Goal: Task Accomplishment & Management: Manage account settings

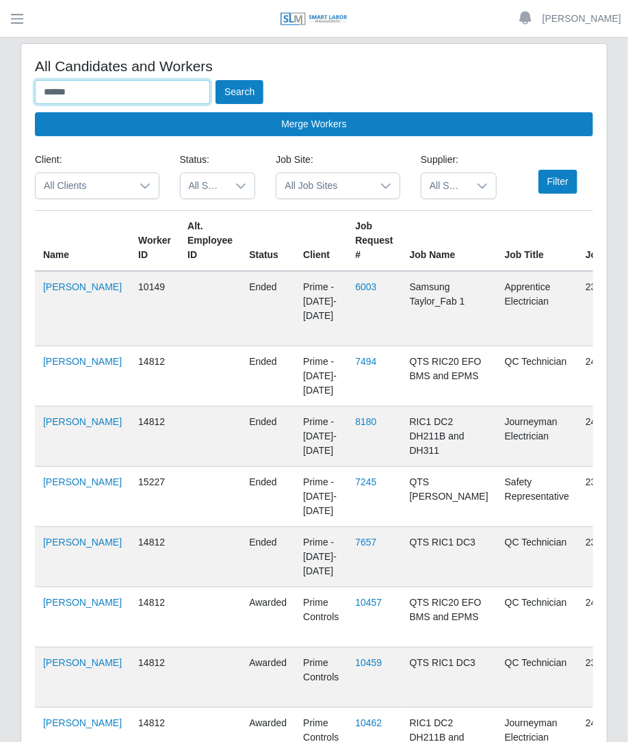
click at [127, 90] on input "******" at bounding box center [122, 92] width 175 height 24
type input "*"
click at [216, 80] on button "Search" at bounding box center [240, 92] width 48 height 24
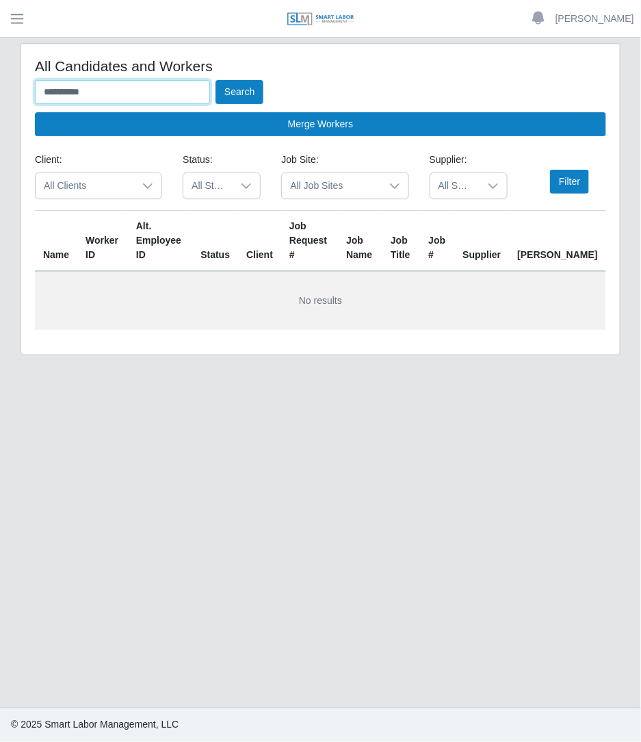
type input "**********"
click at [216, 80] on button "Search" at bounding box center [240, 92] width 48 height 24
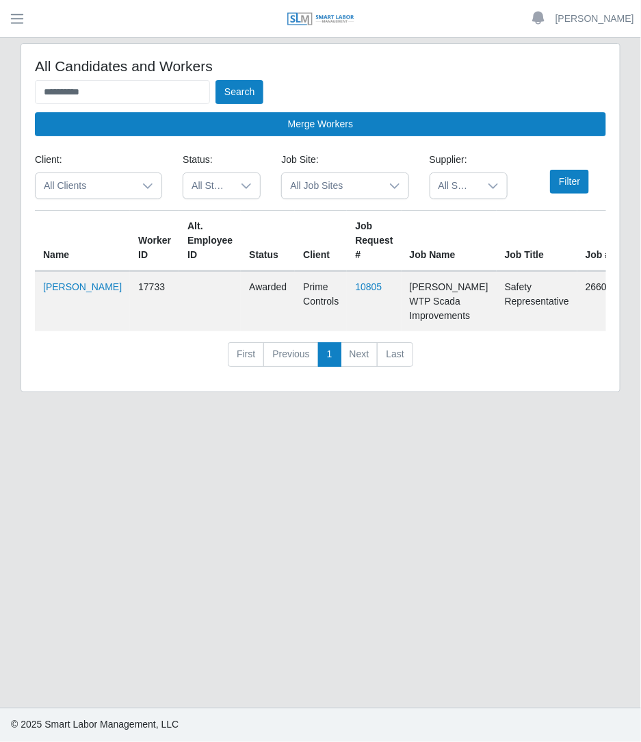
click at [62, 292] on td "Cody Davis" at bounding box center [82, 301] width 95 height 60
click at [59, 283] on link "Cody Davis" at bounding box center [82, 286] width 79 height 11
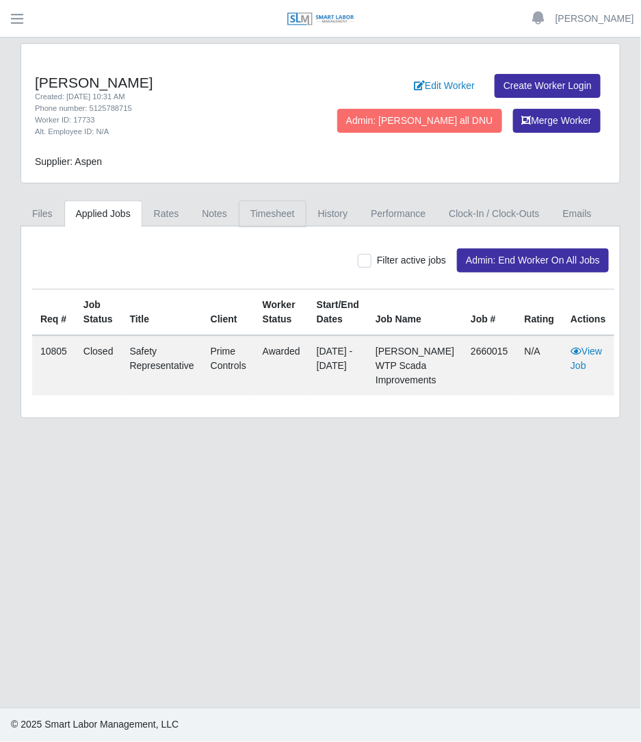
click at [272, 214] on link "Timesheet" at bounding box center [273, 214] width 68 height 27
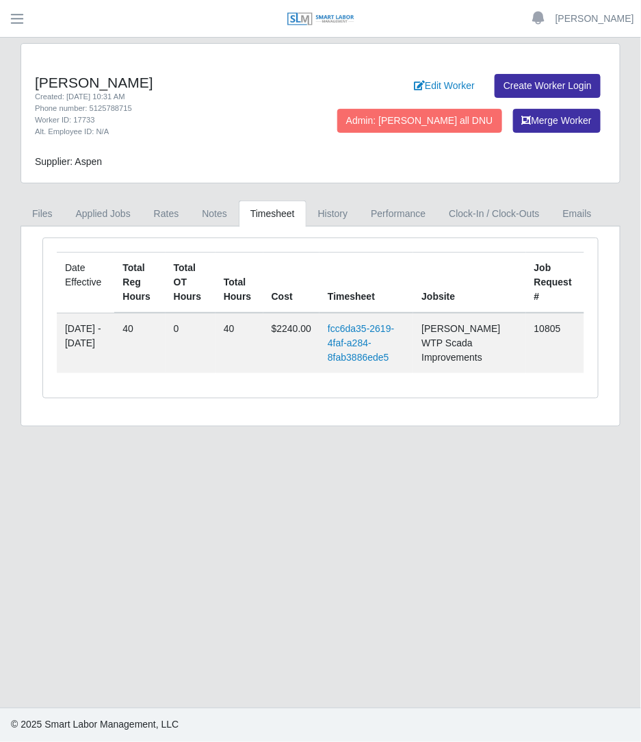
click at [363, 333] on td "fcc6da35-2619-4faf-a284-8fab3886ede5" at bounding box center [367, 343] width 94 height 60
click at [361, 332] on link "fcc6da35-2619-4faf-a284-8fab3886ede5" at bounding box center [361, 343] width 66 height 40
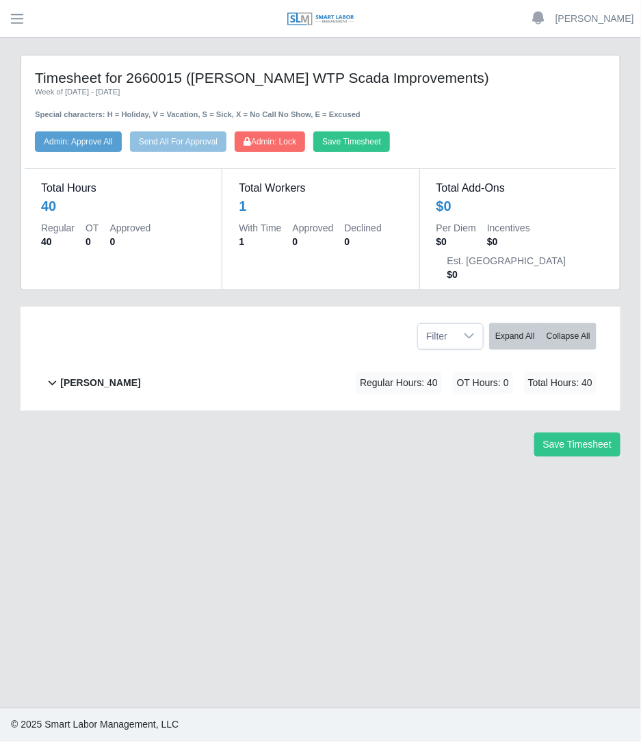
click at [274, 355] on div "Cody Davis Regular Hours: 40 OT Hours: 0 Total Hours: 40" at bounding box center [328, 382] width 536 height 55
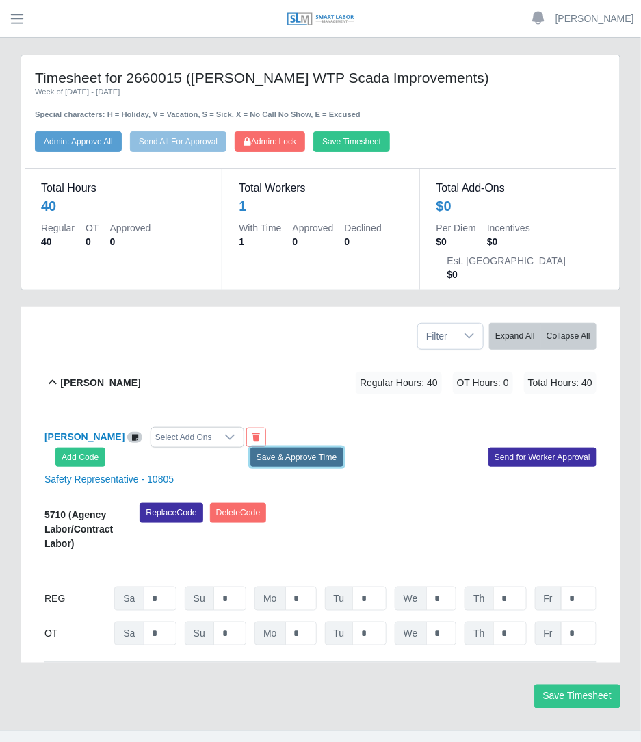
click at [287, 448] on button "Save & Approve Time" at bounding box center [296, 457] width 93 height 19
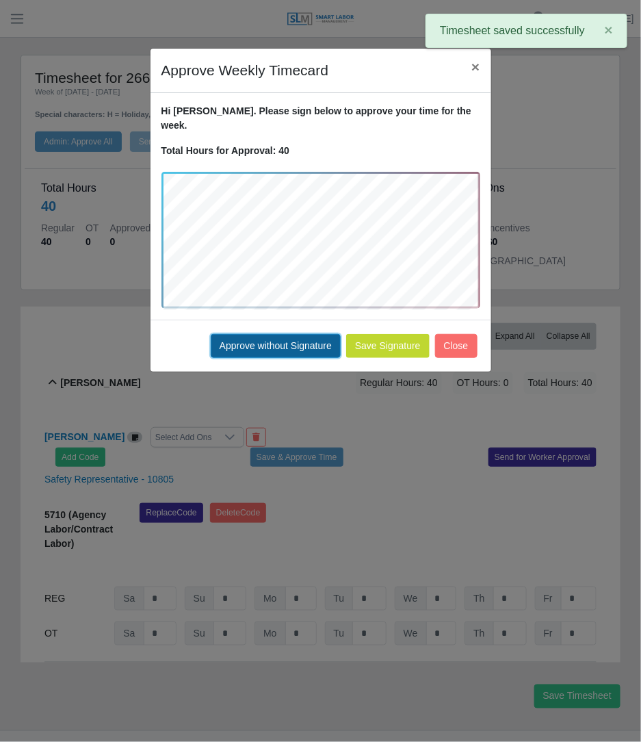
click at [281, 334] on button "Approve without Signature" at bounding box center [276, 346] width 130 height 24
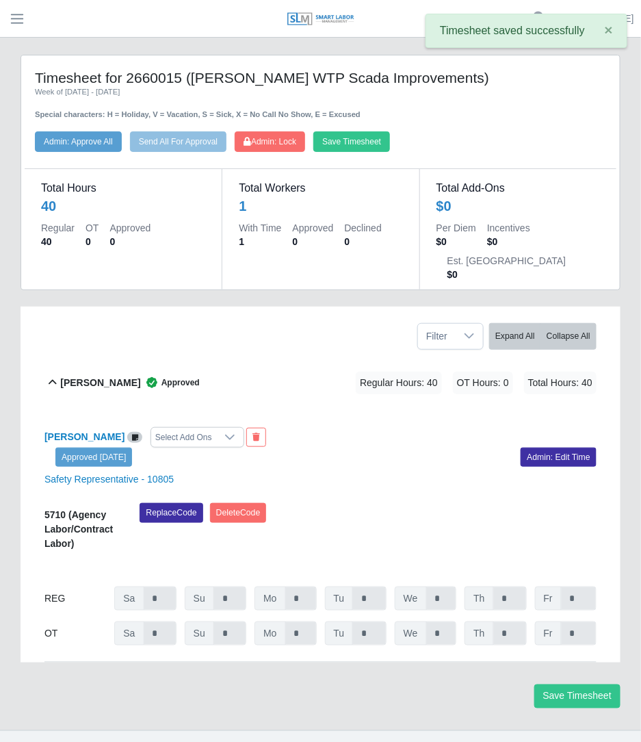
click at [266, 129] on div "Timesheet for 2660015 (Austin Davis WTP Scada Improvements) Week of 08/23/2025 …" at bounding box center [321, 110] width 592 height 83
click at [264, 137] on span "Admin: Lock" at bounding box center [270, 142] width 53 height 10
